Goal: Find specific page/section: Find specific page/section

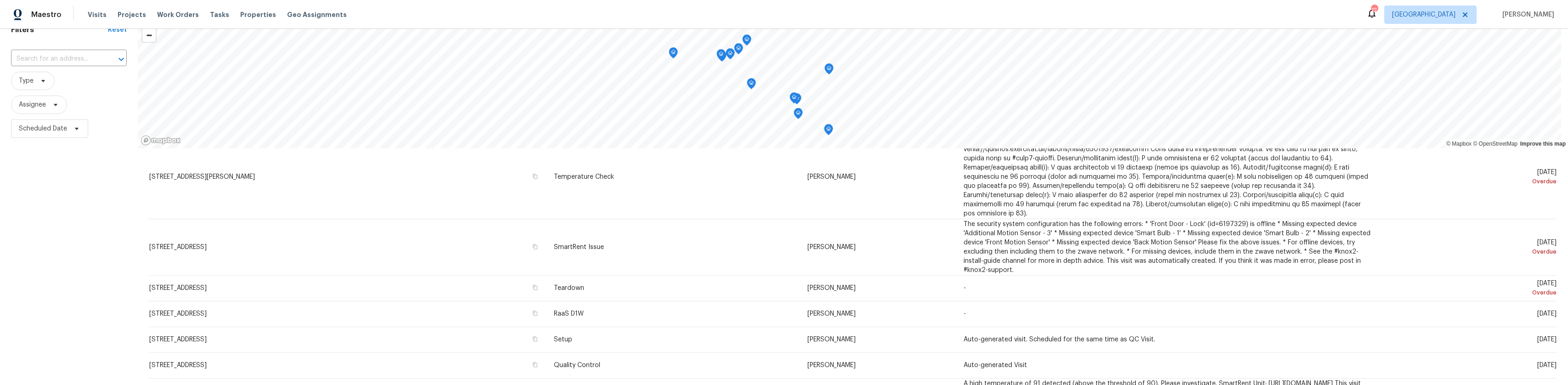
scroll to position [275, 0]
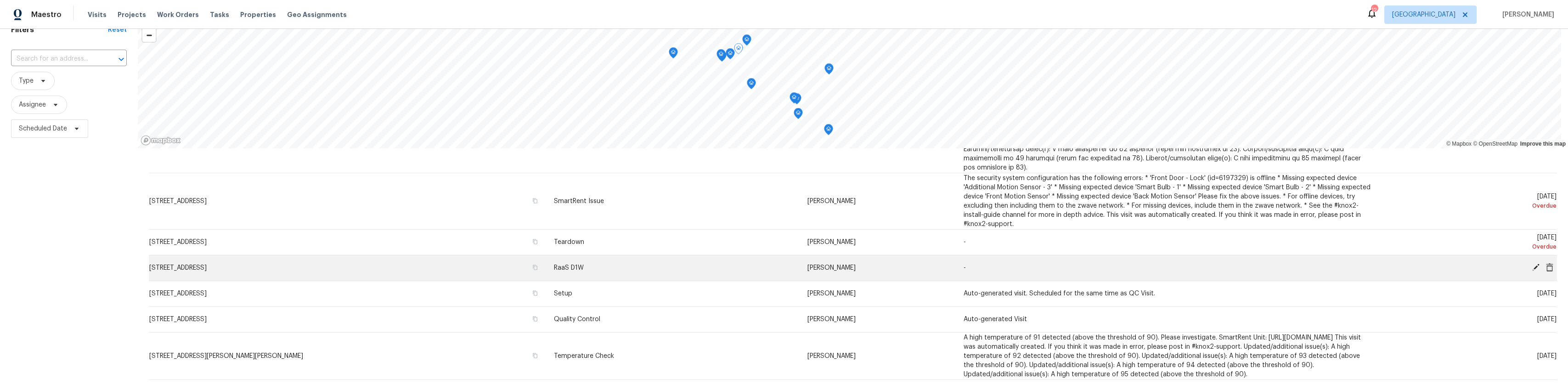
click at [554, 265] on span "RaaS D1W" at bounding box center [569, 268] width 30 height 6
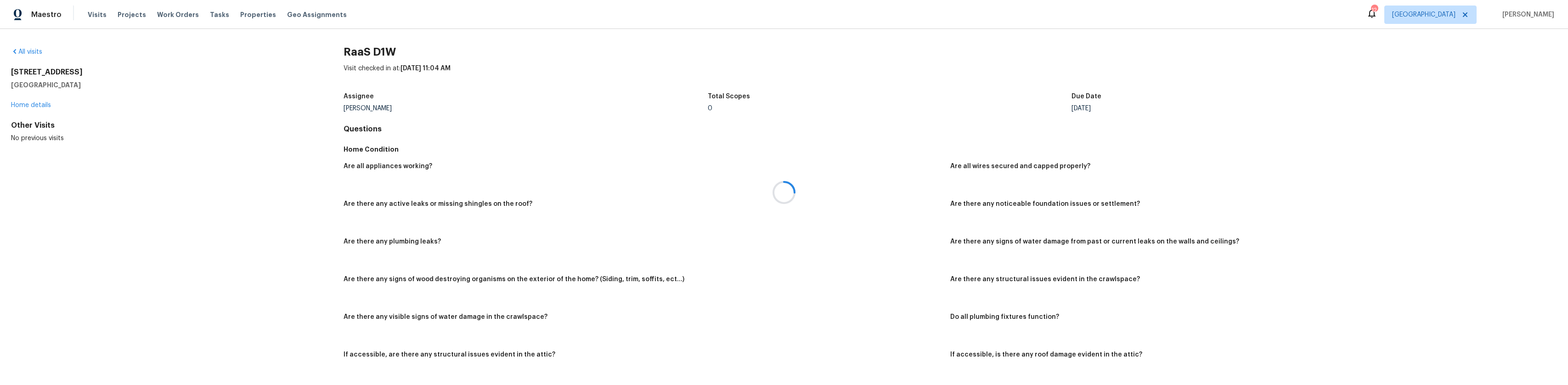
click at [40, 104] on div at bounding box center [784, 192] width 1568 height 385
click at [40, 105] on div at bounding box center [784, 192] width 1568 height 385
click at [42, 104] on link "Home details" at bounding box center [31, 105] width 40 height 6
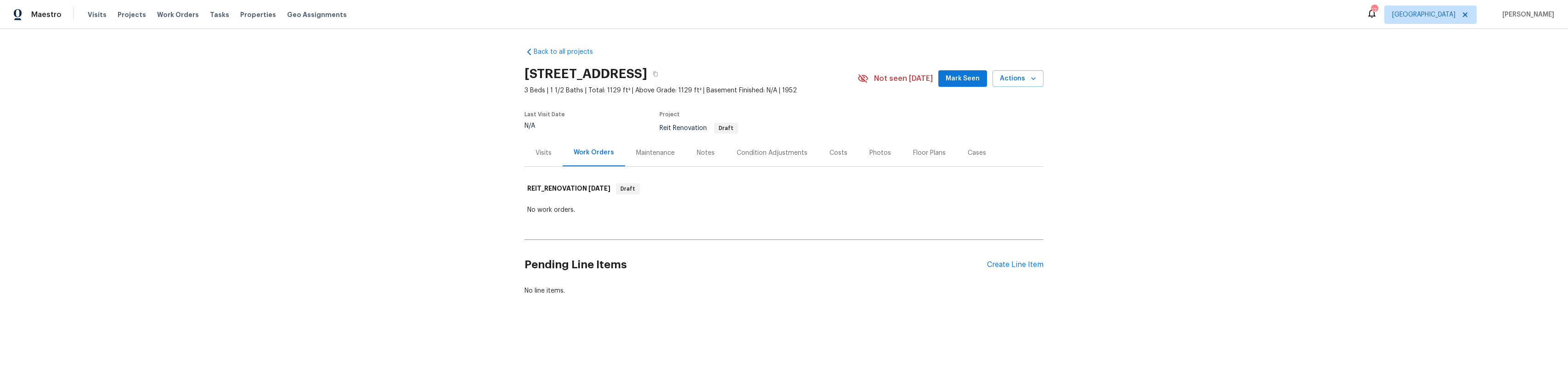
click at [527, 158] on div "Visits" at bounding box center [543, 153] width 38 height 27
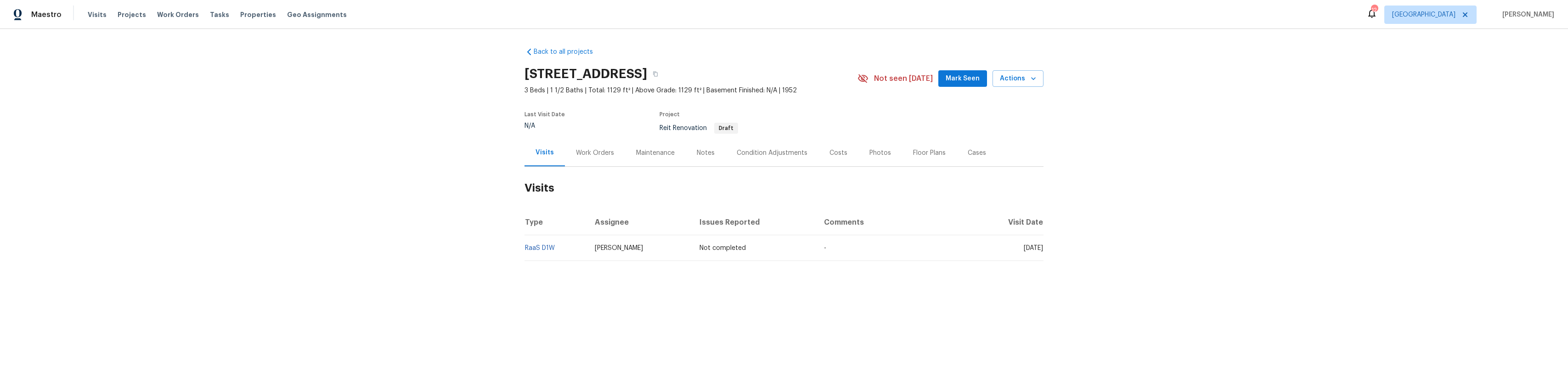
click at [569, 154] on div "Work Orders" at bounding box center [595, 153] width 60 height 27
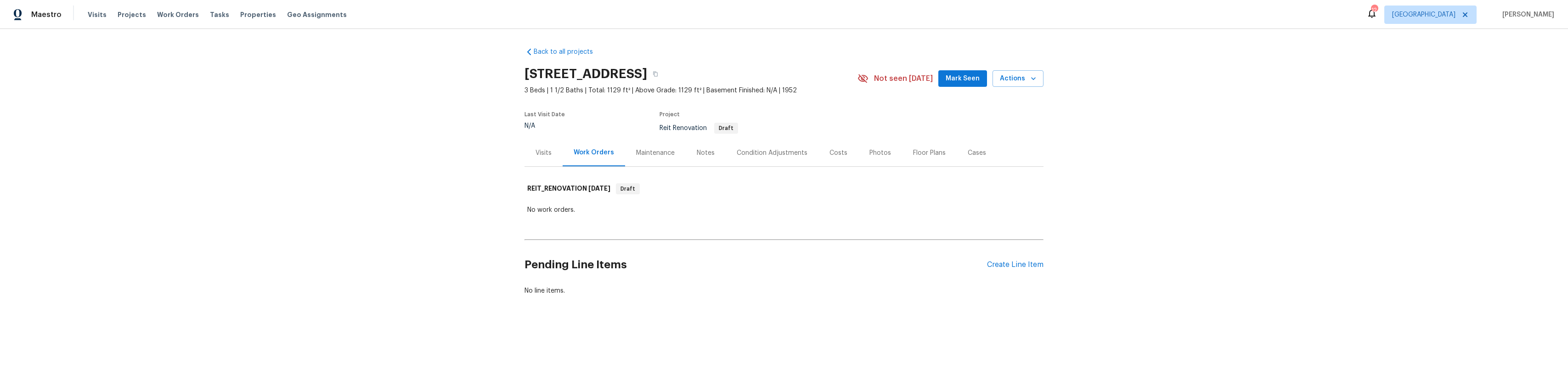
click at [636, 156] on div "Maintenance" at bounding box center [655, 153] width 38 height 9
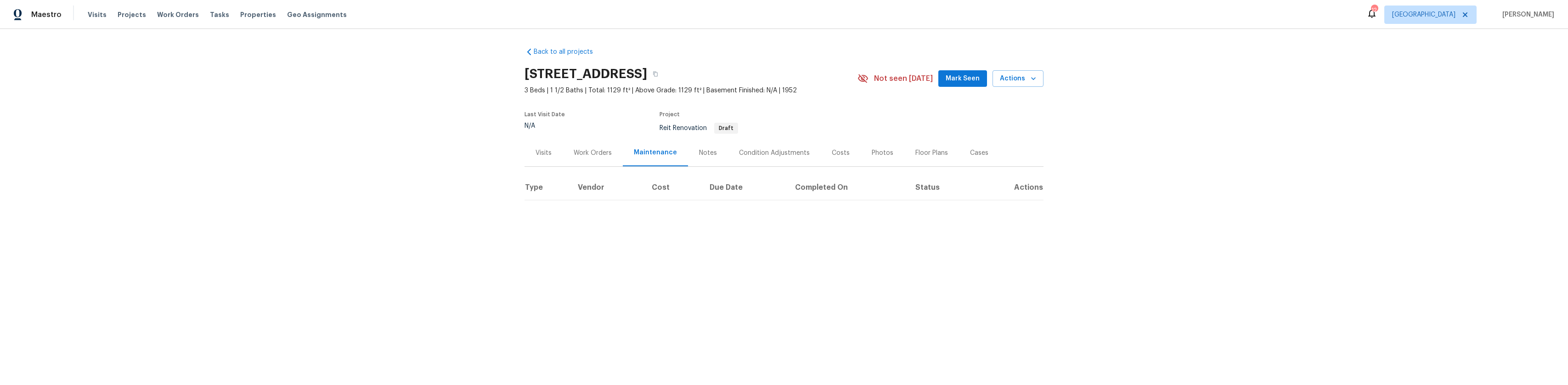
click at [707, 157] on div "Notes" at bounding box center [708, 153] width 40 height 27
click at [767, 159] on div "Condition Adjustments" at bounding box center [771, 153] width 93 height 27
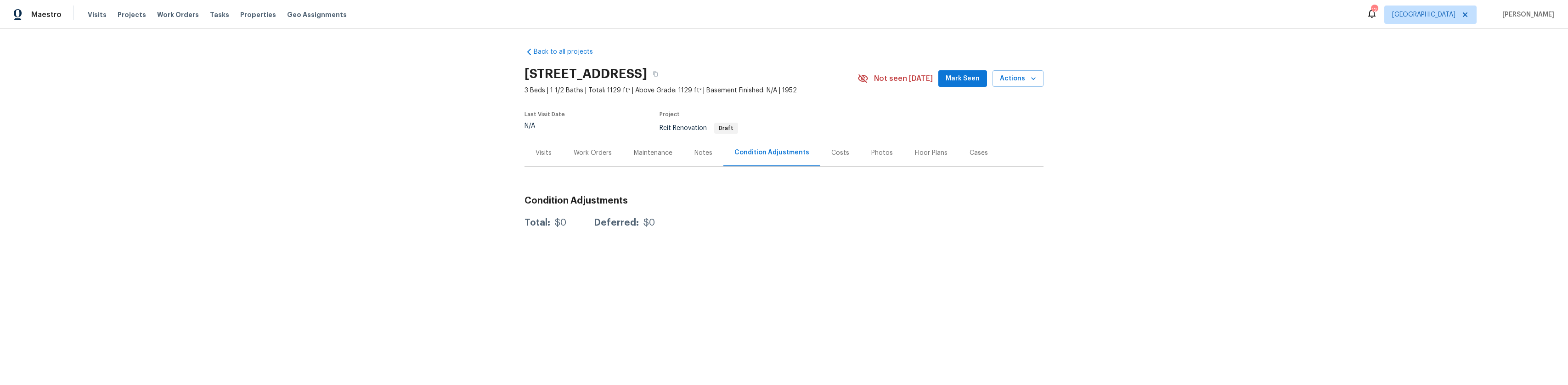
click at [696, 153] on div "Notes" at bounding box center [703, 153] width 18 height 9
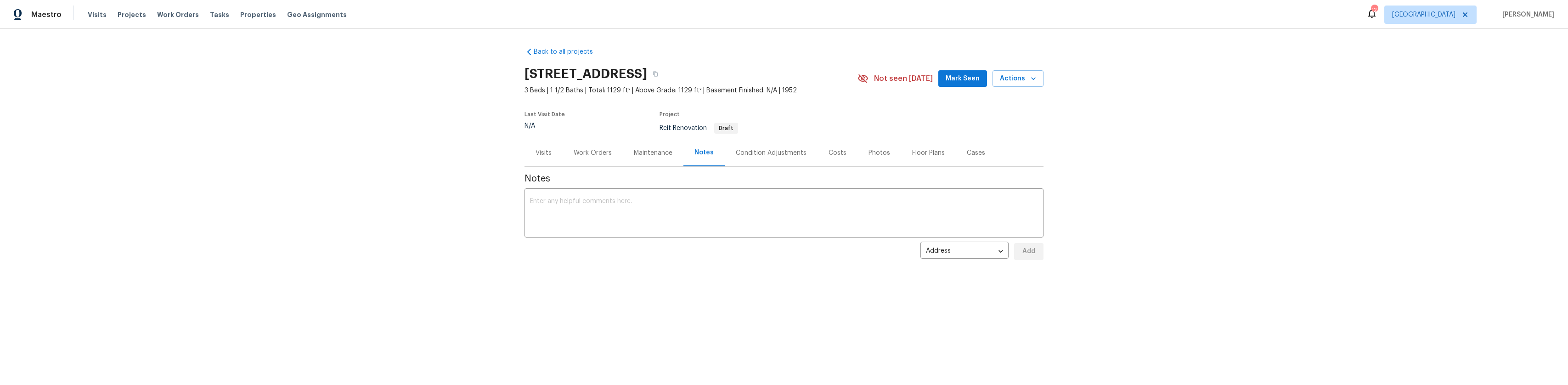
click at [834, 157] on div "Costs" at bounding box center [838, 153] width 40 height 27
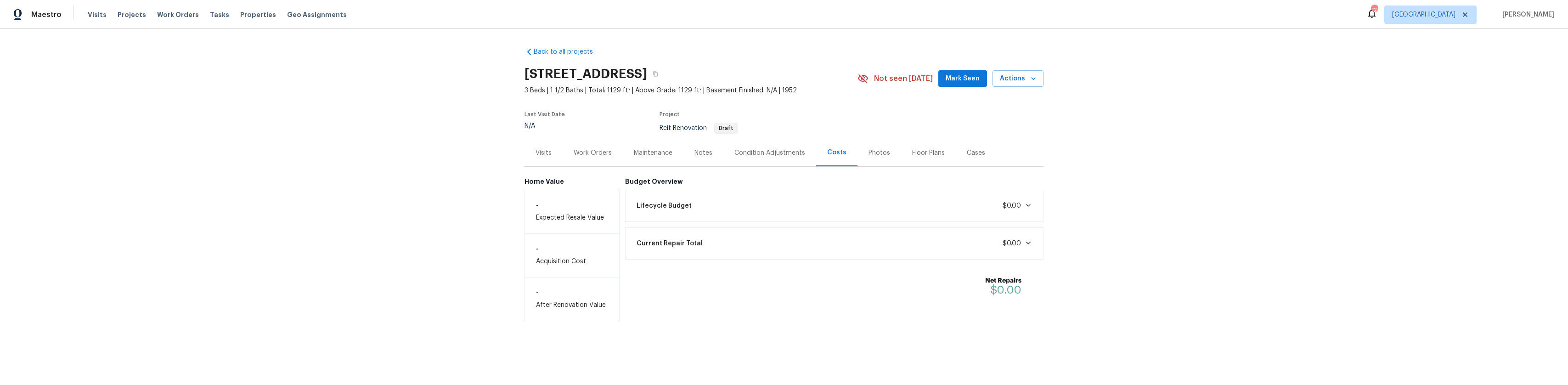
click at [785, 156] on div "Condition Adjustments" at bounding box center [770, 153] width 71 height 9
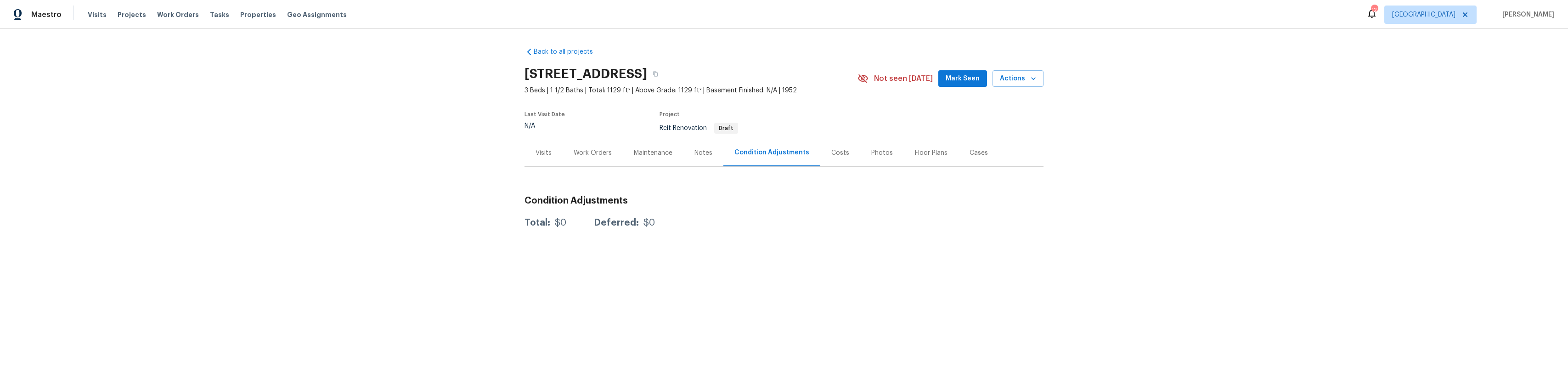
click at [706, 153] on div "Notes" at bounding box center [703, 153] width 18 height 9
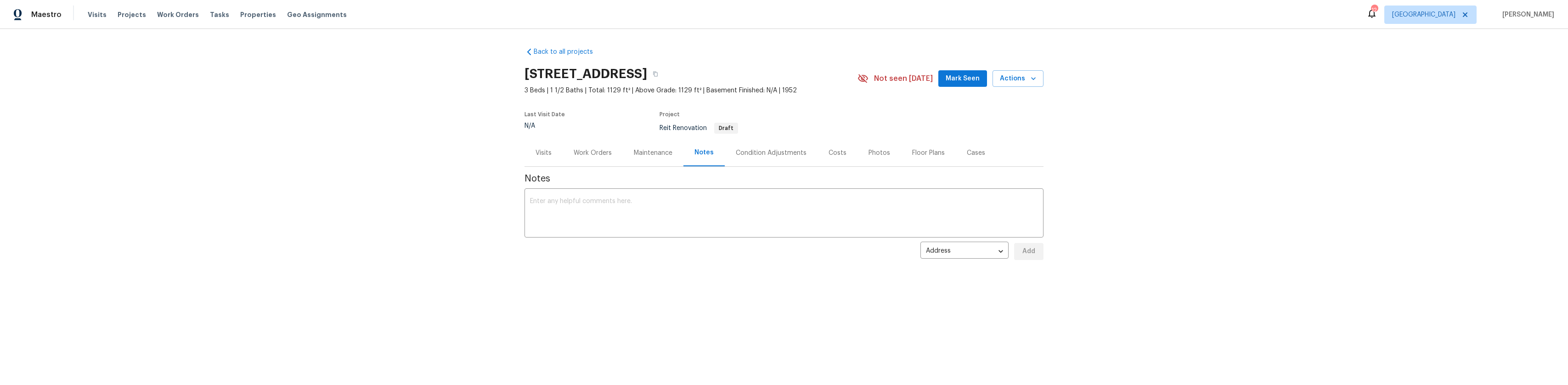
click at [549, 73] on h2 "[STREET_ADDRESS]" at bounding box center [586, 74] width 123 height 9
drag, startPoint x: 549, startPoint y: 73, endPoint x: 787, endPoint y: 66, distance: 238.1
click at [787, 66] on div "[STREET_ADDRESS]" at bounding box center [691, 74] width 333 height 24
copy h2 "[STREET_ADDRESS]"
click at [647, 160] on div "Maintenance" at bounding box center [653, 153] width 61 height 27
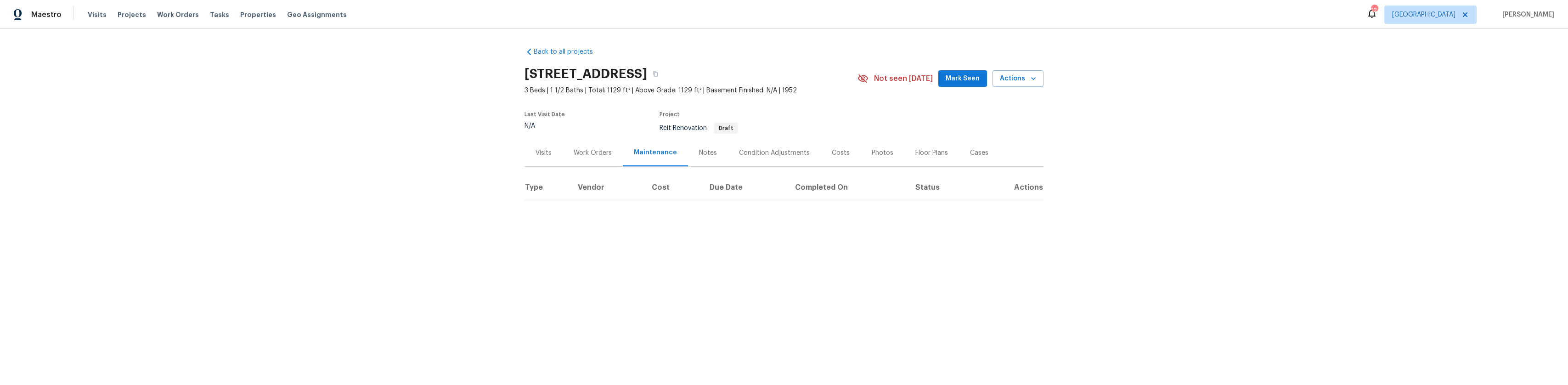
click at [774, 151] on div "Condition Adjustments" at bounding box center [774, 153] width 71 height 9
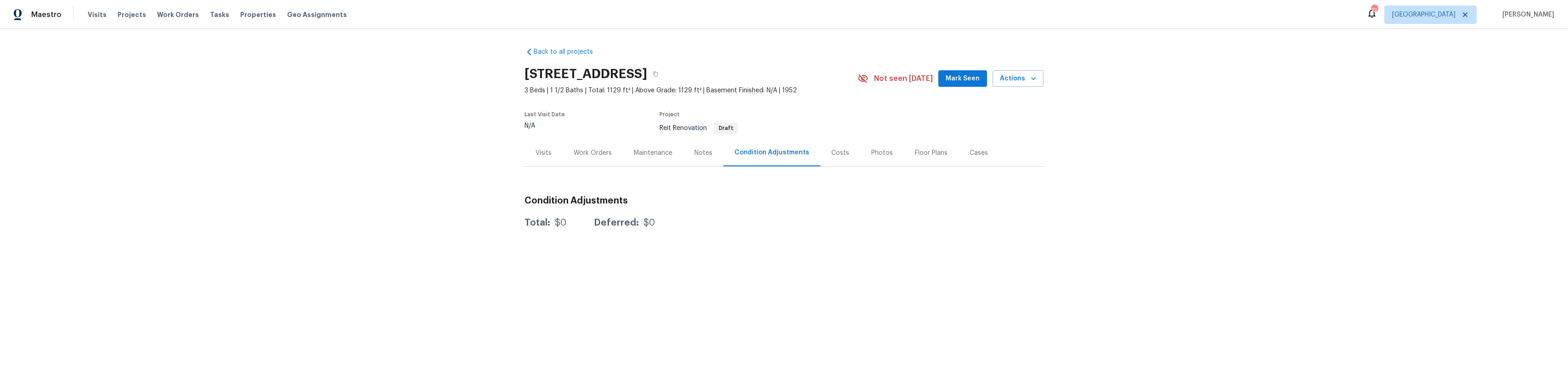
click at [834, 162] on div "Costs" at bounding box center [840, 153] width 40 height 27
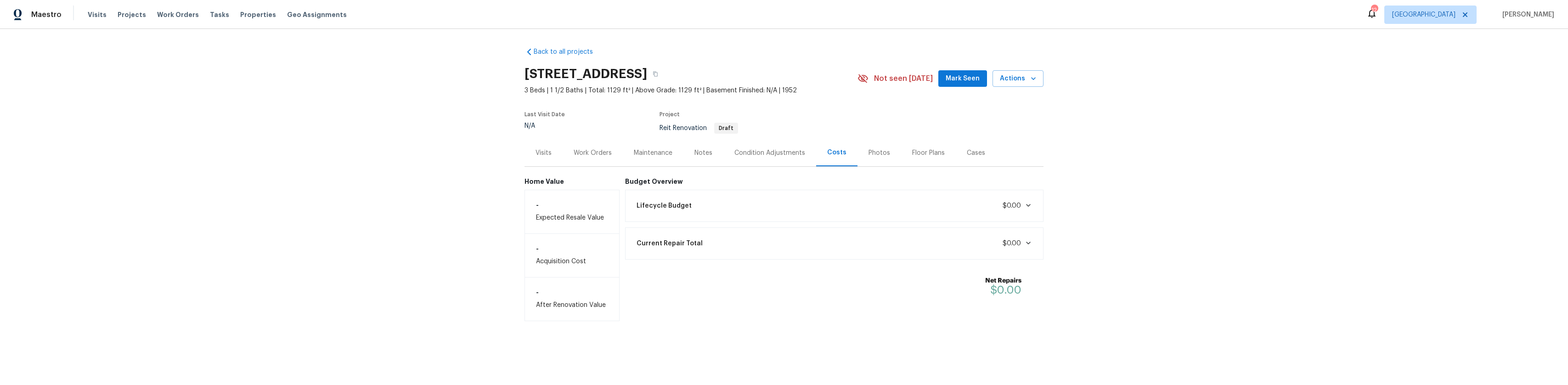
click at [864, 157] on div "Photos" at bounding box center [879, 153] width 43 height 27
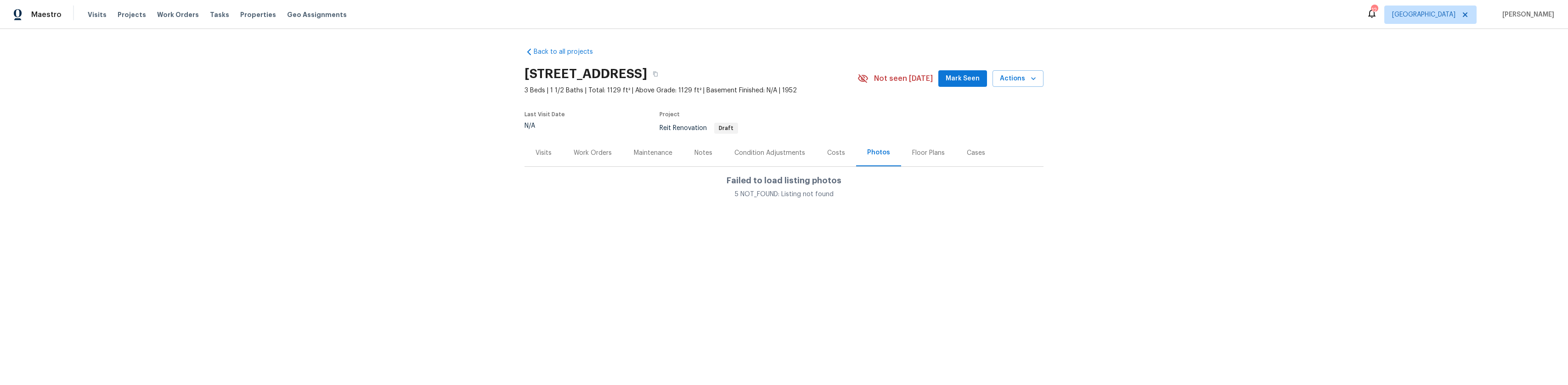
click at [926, 153] on div "Floor Plans" at bounding box center [928, 153] width 33 height 9
click at [926, 153] on div "Floor Plans" at bounding box center [929, 153] width 36 height 9
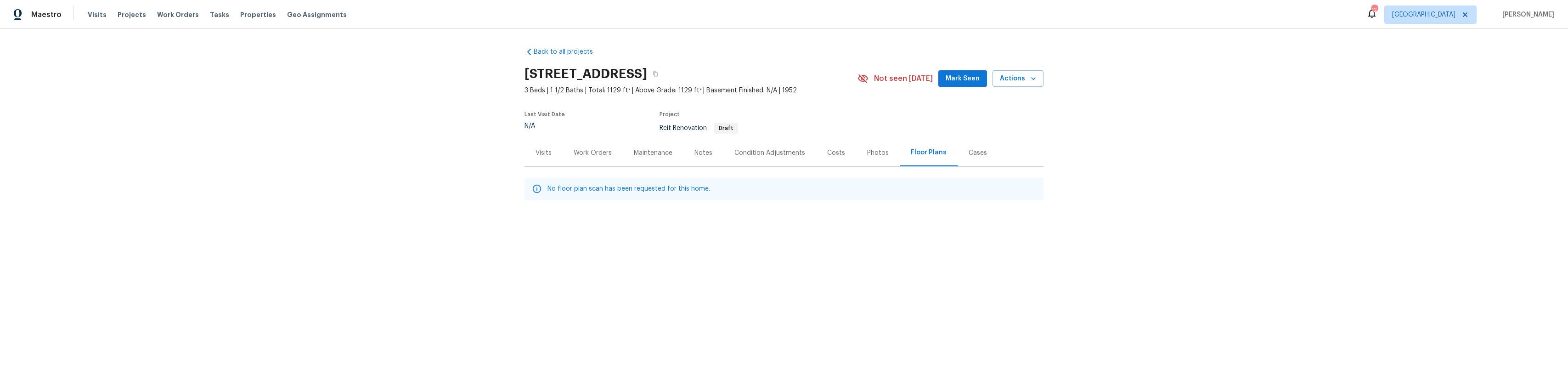
click at [976, 150] on div "Cases" at bounding box center [978, 153] width 19 height 9
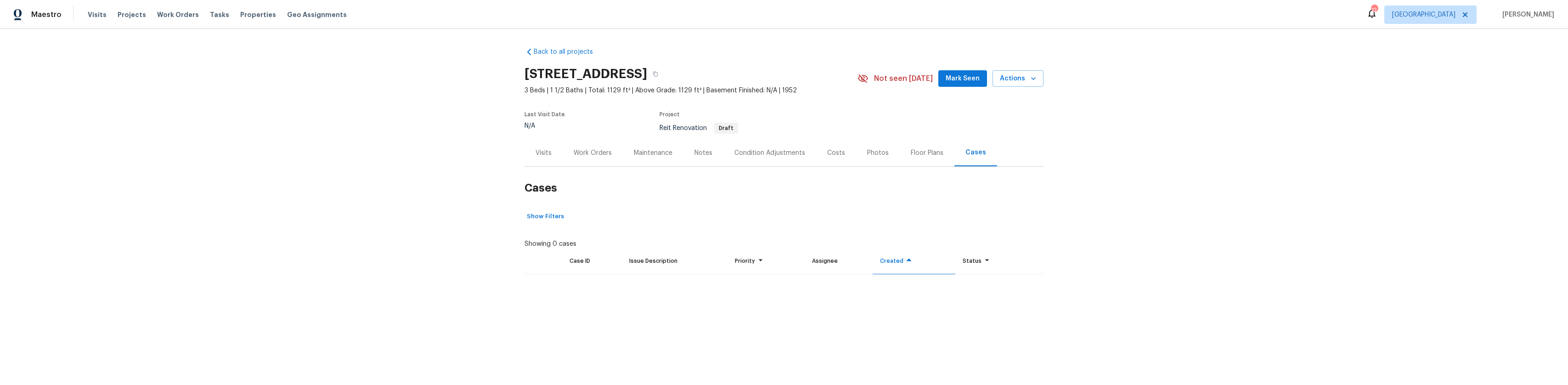
click at [531, 149] on div "Visits" at bounding box center [543, 153] width 38 height 27
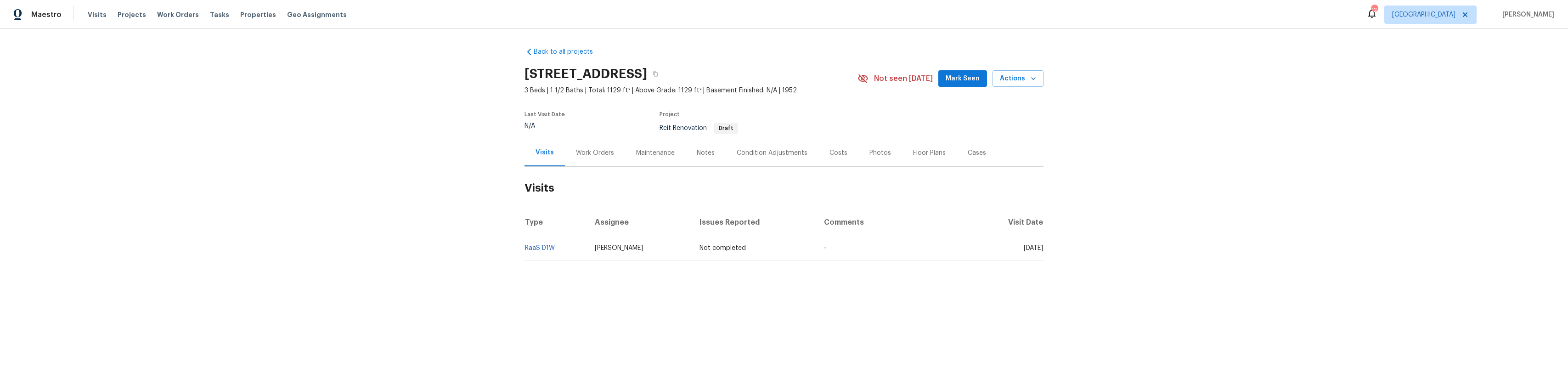
click at [516, 247] on div "Back to all projects [STREET_ADDRESS] 3 Beds | 1 1/2 Baths | Total: 1129 ft² | …" at bounding box center [784, 176] width 1568 height 294
click at [525, 247] on link "RaaS D1W" at bounding box center [540, 248] width 30 height 6
